Goal: Find contact information: Find contact information

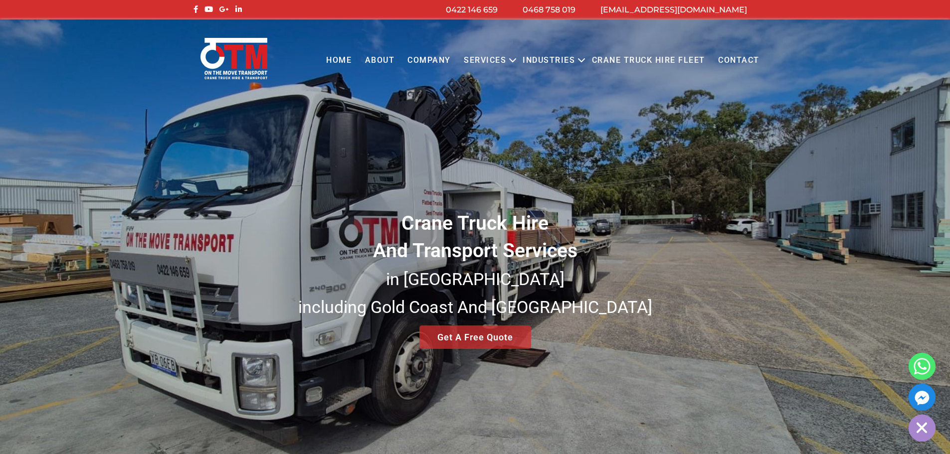
click at [384, 60] on link "About" at bounding box center [379, 60] width 43 height 27
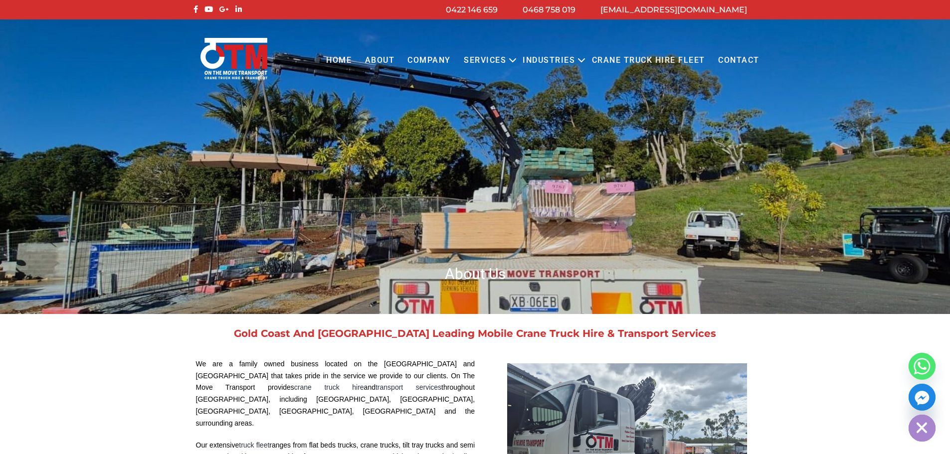
click at [439, 60] on link "COMPANY" at bounding box center [429, 60] width 56 height 27
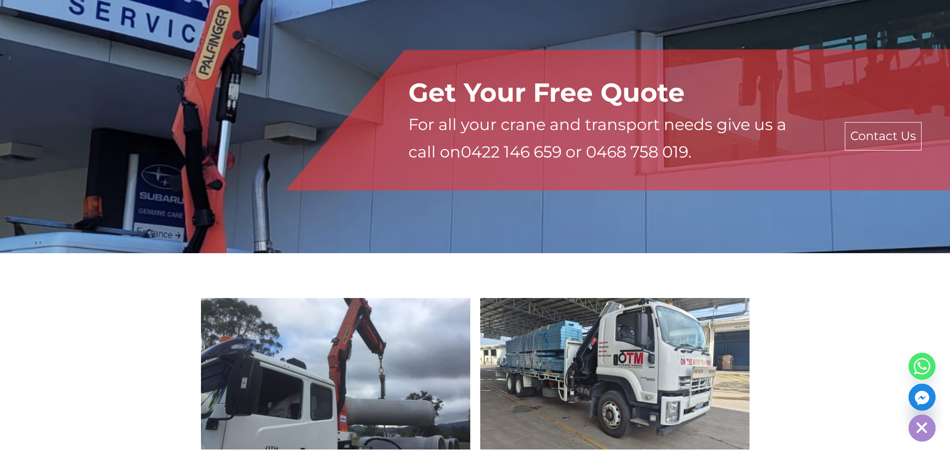
scroll to position [1994, 0]
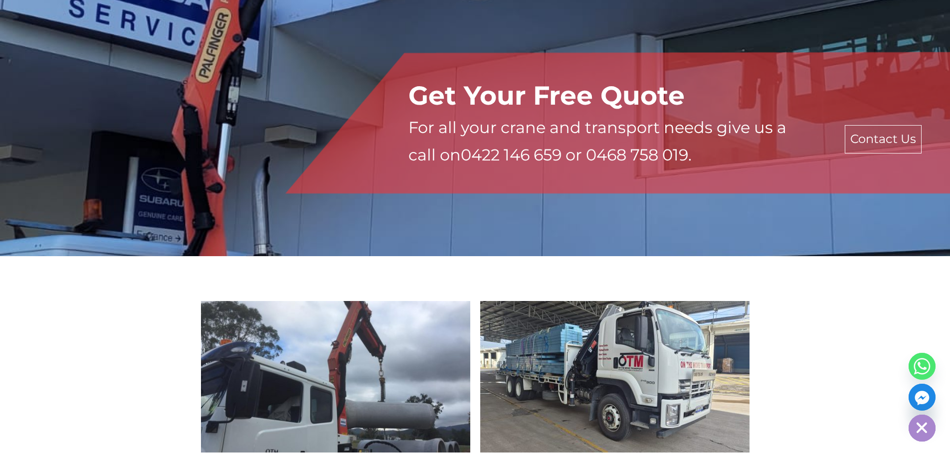
click at [864, 125] on link "Contact Us" at bounding box center [883, 139] width 77 height 28
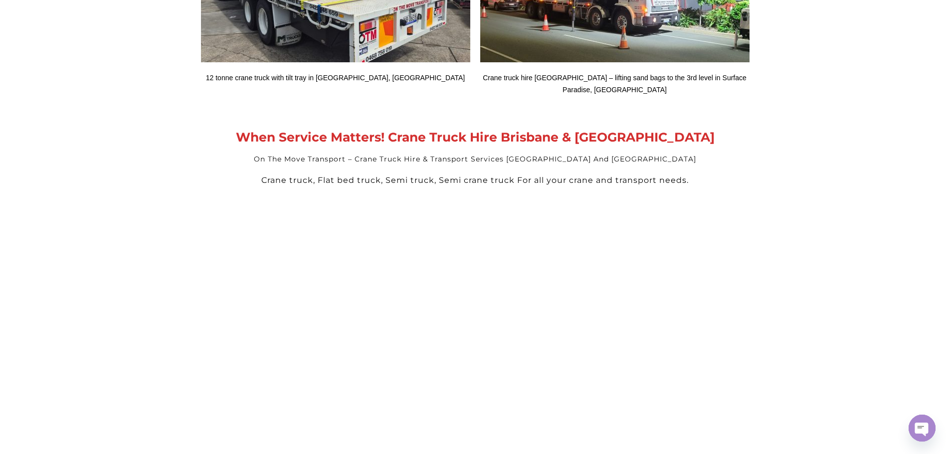
scroll to position [2642, 0]
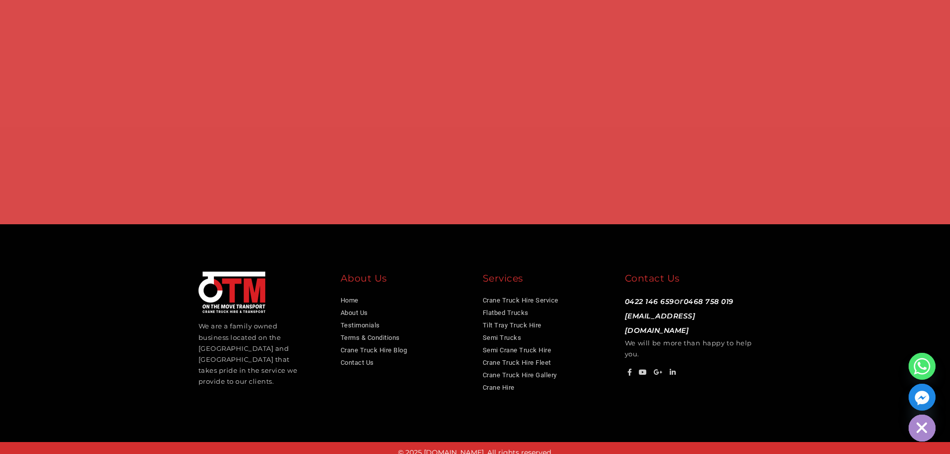
scroll to position [772, 0]
